Goal: Check status

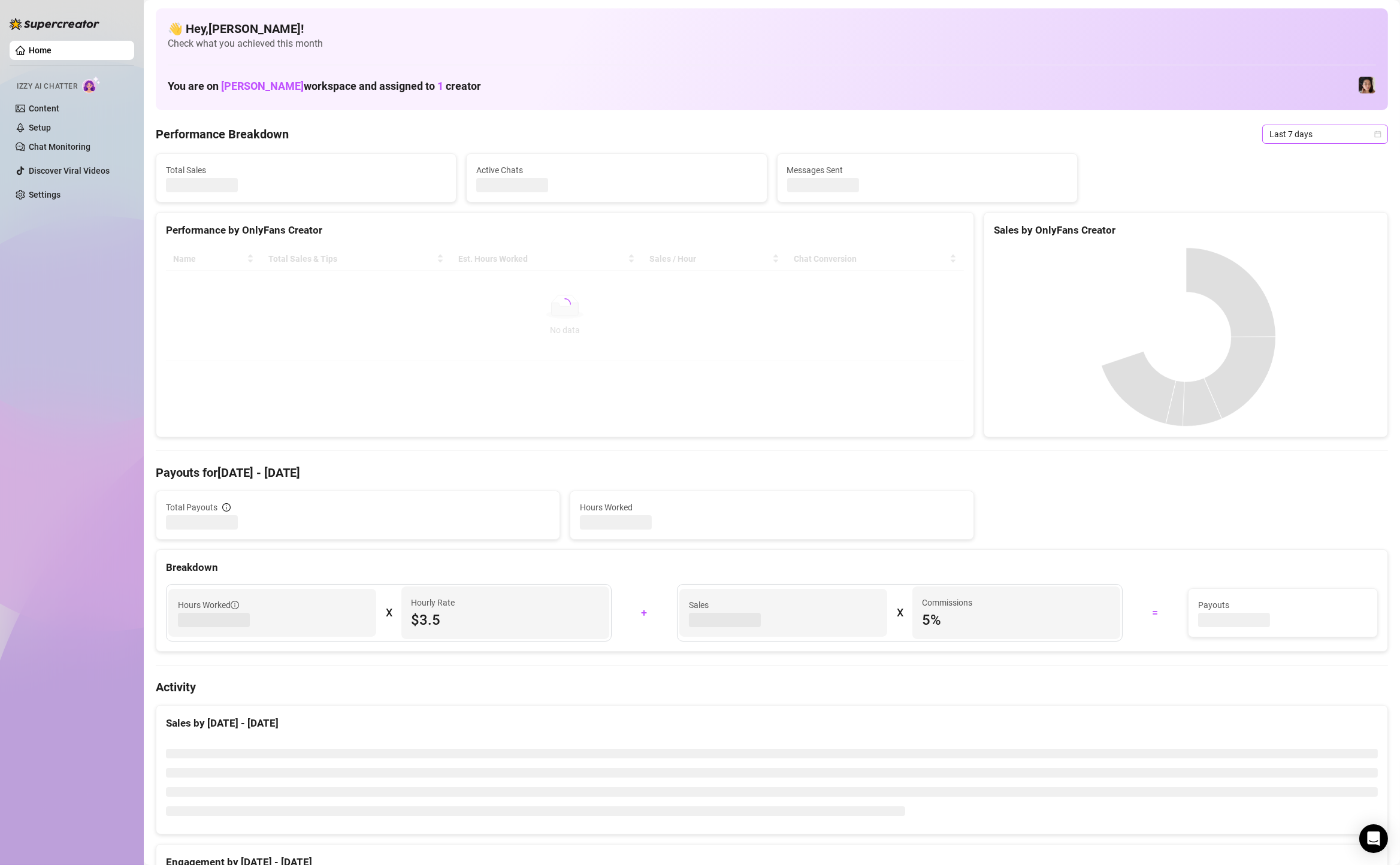
click at [1338, 128] on span "Last 7 days" at bounding box center [1325, 134] width 112 height 18
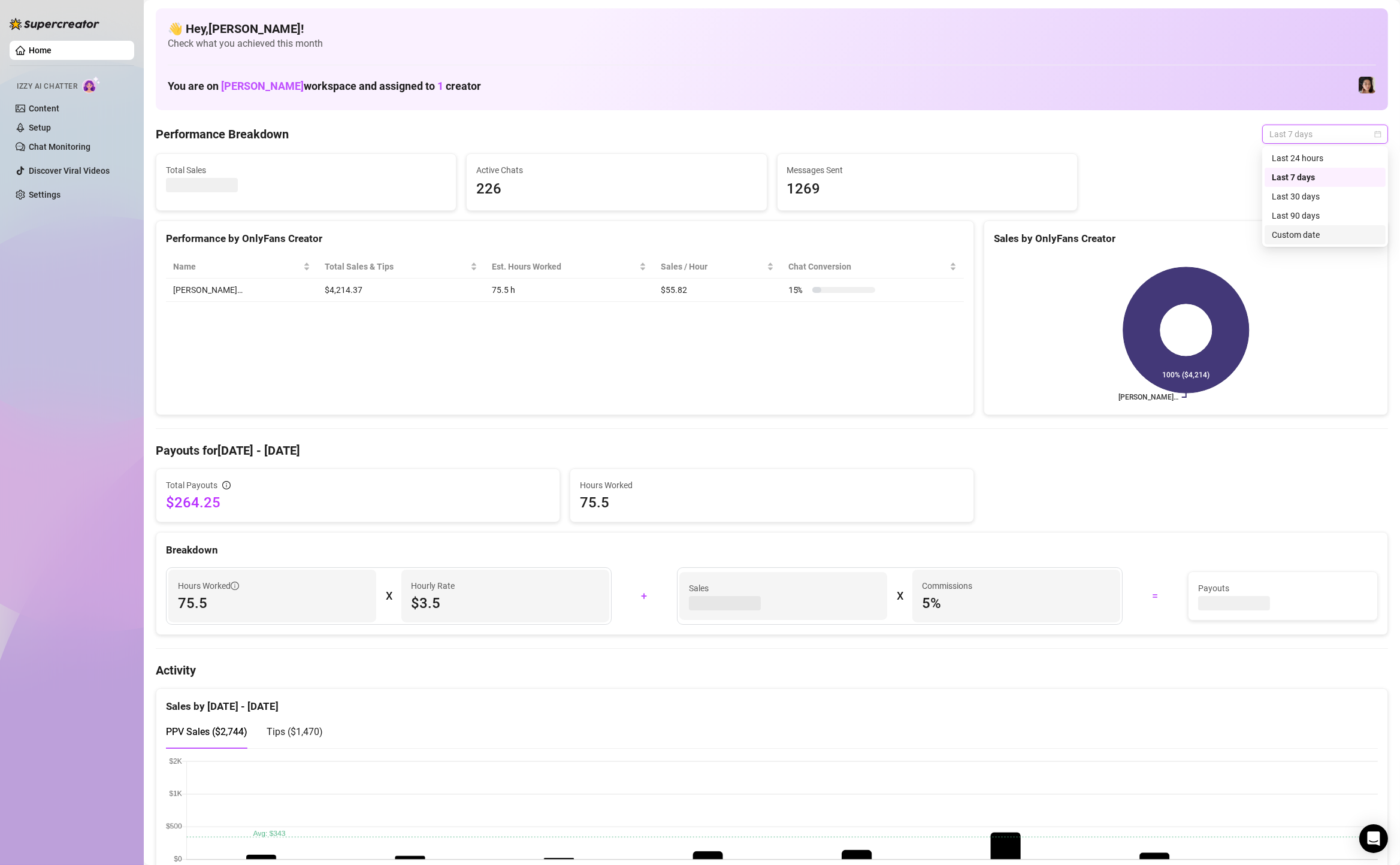
click at [1304, 236] on div "Custom date" at bounding box center [1325, 235] width 106 height 13
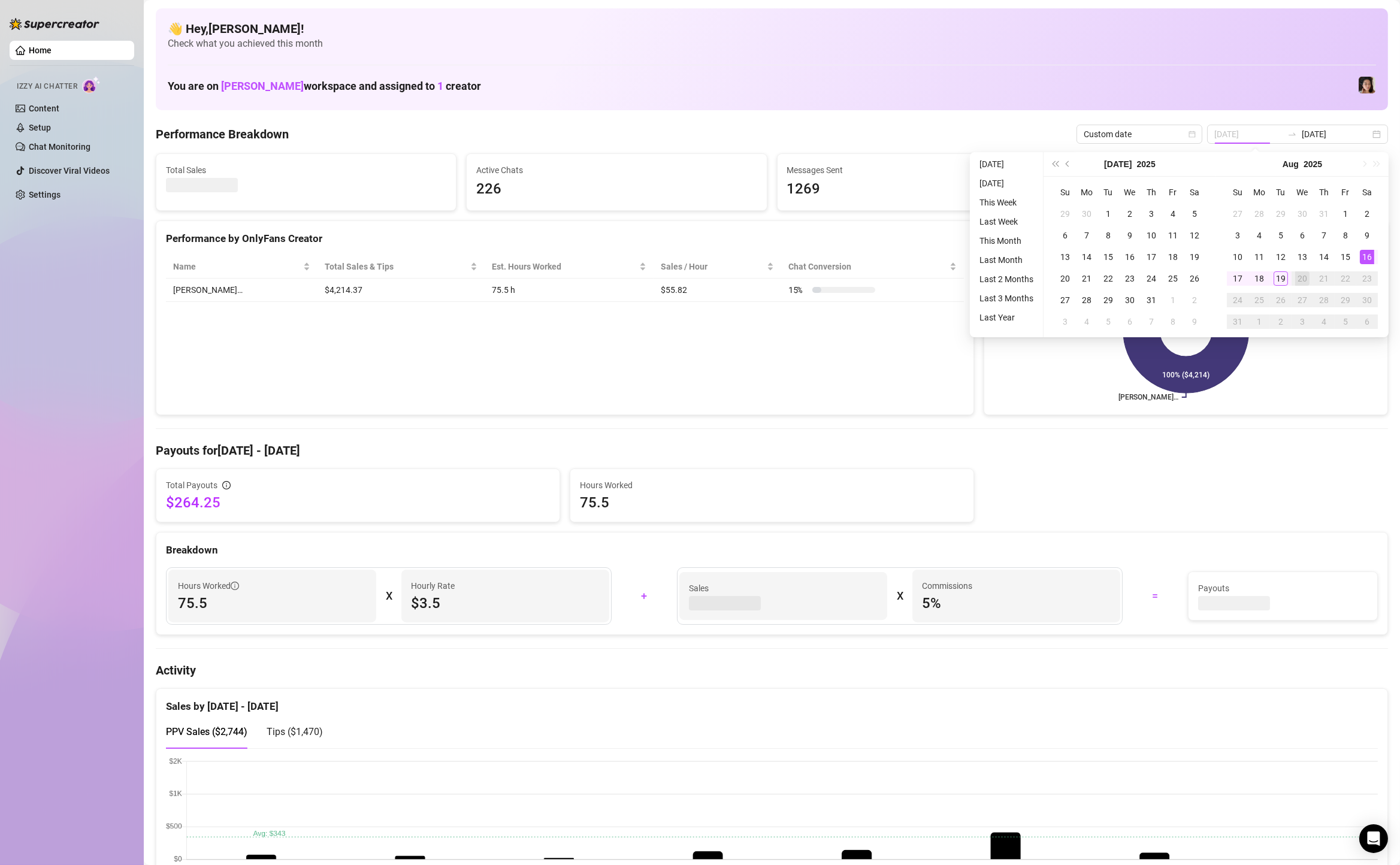
click at [1368, 251] on div "16" at bounding box center [1367, 257] width 14 height 14
type input "2025-08-13"
type input "[DATE]"
click at [1275, 277] on div "19" at bounding box center [1280, 278] width 14 height 14
type input "[DATE]"
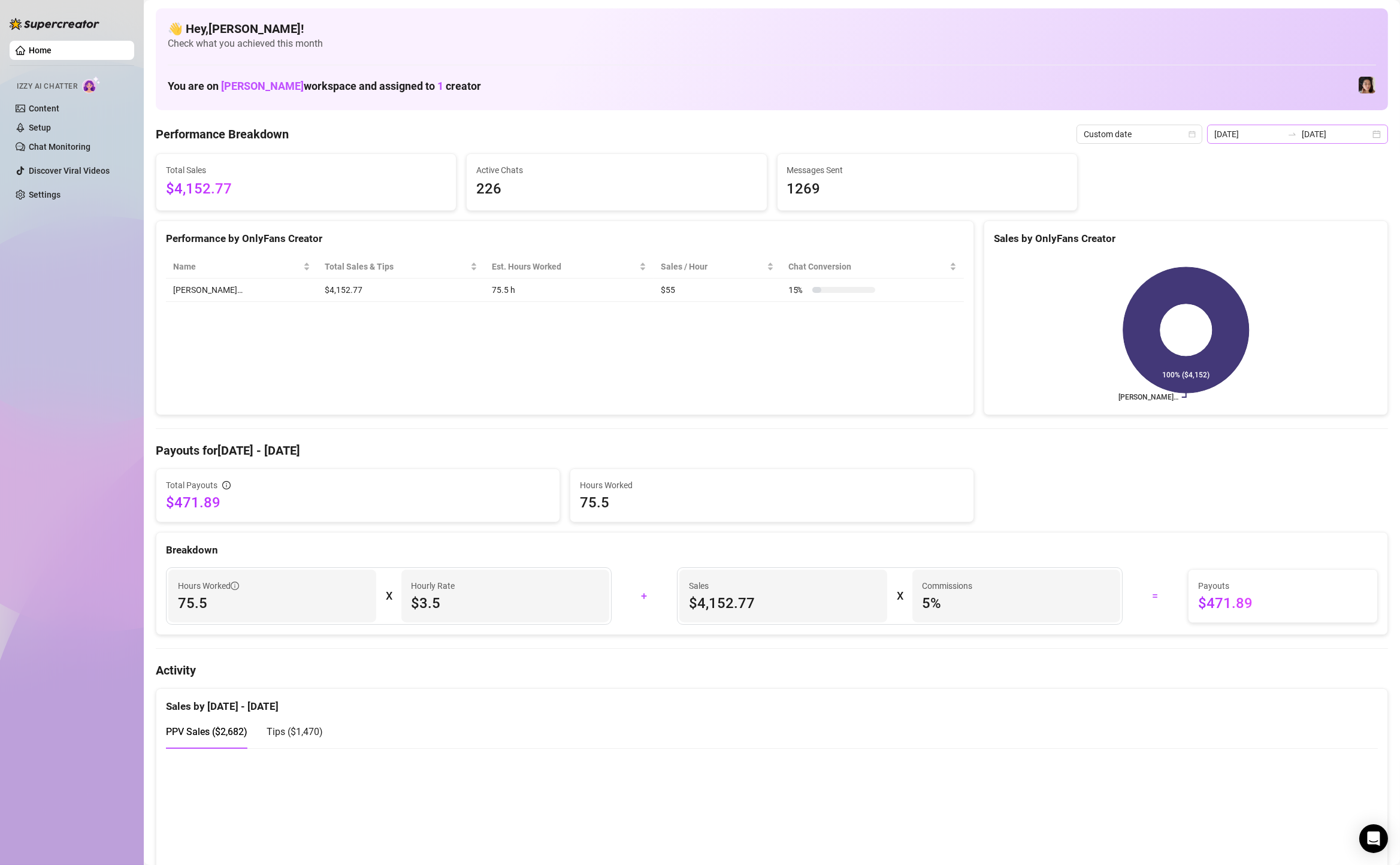
click at [1380, 127] on div "2025-08-13 2025-08-19" at bounding box center [1297, 134] width 181 height 19
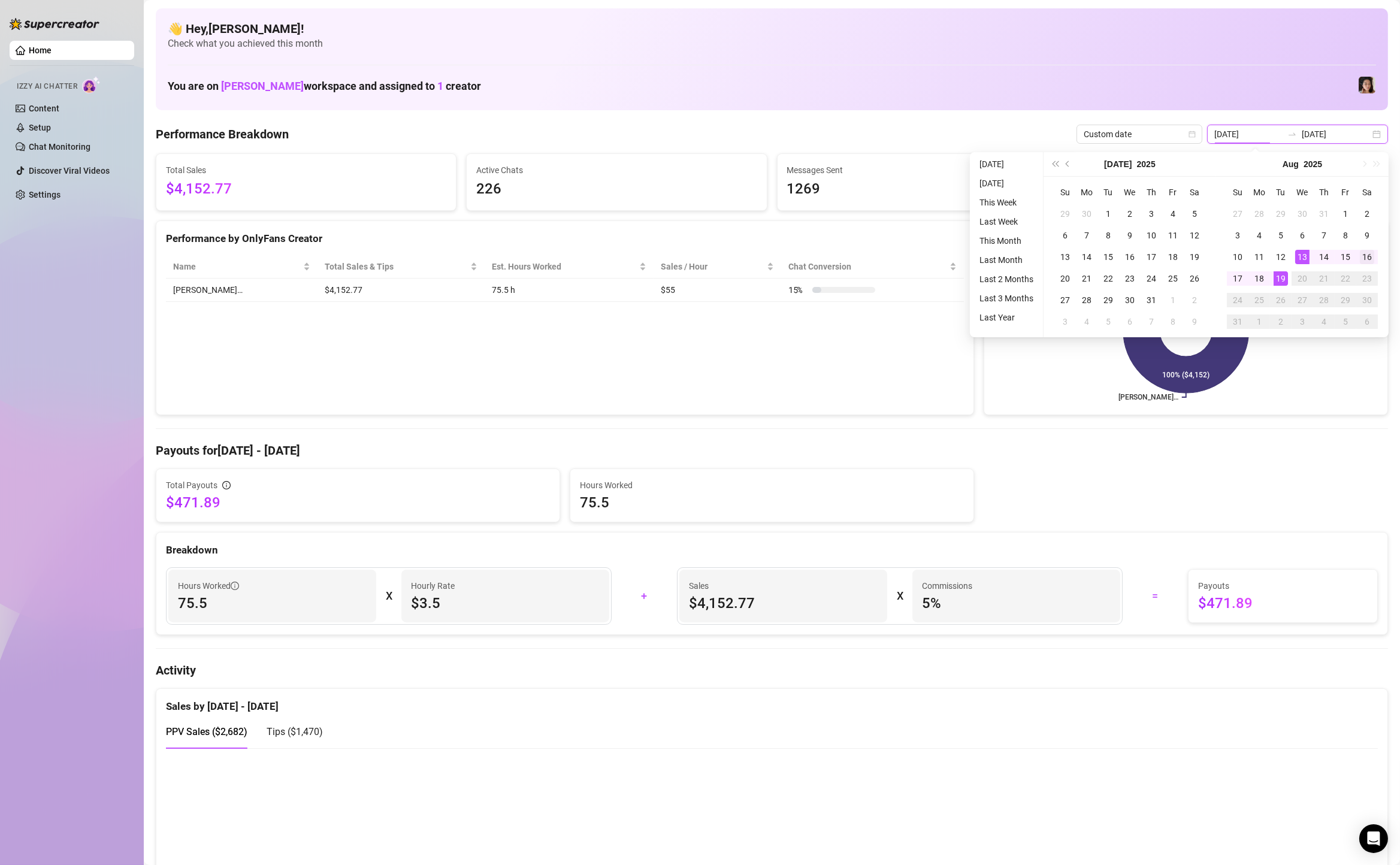
type input "[DATE]"
click at [1373, 257] on div "16" at bounding box center [1367, 257] width 14 height 14
type input "[DATE]"
click at [1286, 277] on div "19" at bounding box center [1280, 278] width 14 height 14
type input "[DATE]"
